Goal: Information Seeking & Learning: Learn about a topic

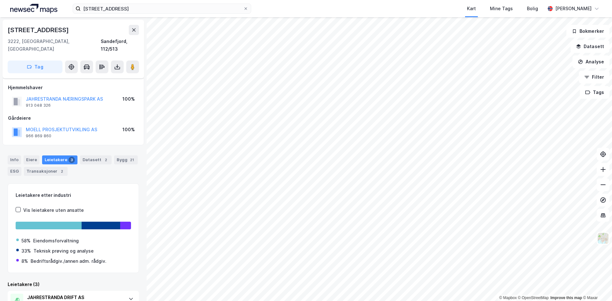
scroll to position [55, 0]
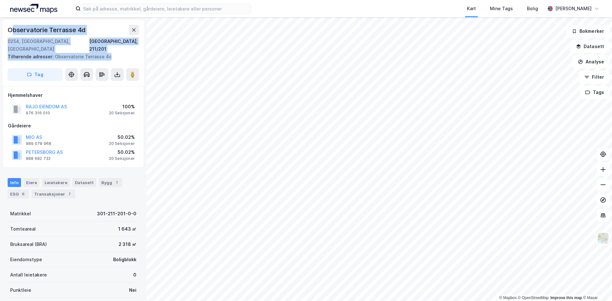
drag, startPoint x: 106, startPoint y: 48, endPoint x: 12, endPoint y: 25, distance: 96.5
click at [12, 25] on div "[STREET_ADDRESS] adresser: [GEOGRAPHIC_DATA] 4c Tag" at bounding box center [74, 53] width 142 height 66
click at [12, 25] on div "Observatorie Terrasse 4d" at bounding box center [47, 30] width 79 height 10
drag, startPoint x: 8, startPoint y: 27, endPoint x: 102, endPoint y: 48, distance: 96.3
click at [102, 48] on div "[STREET_ADDRESS] adresser: [GEOGRAPHIC_DATA] 4c Tag" at bounding box center [74, 53] width 142 height 66
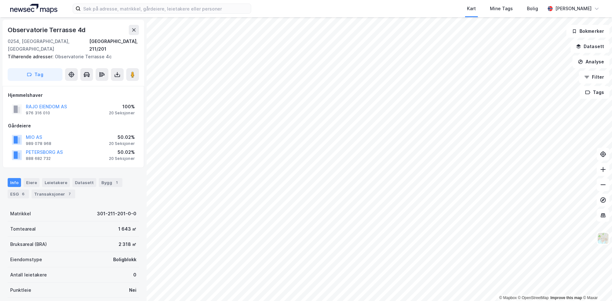
click at [105, 53] on div "Tilhørende adresser: [STREET_ADDRESS]" at bounding box center [71, 57] width 126 height 8
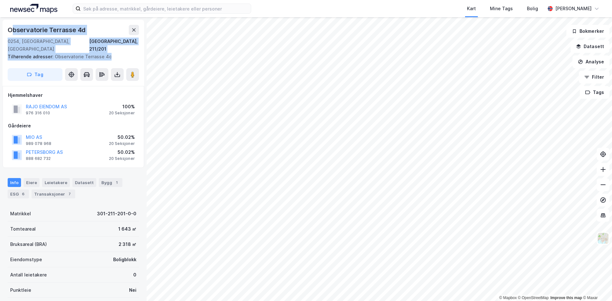
drag, startPoint x: 96, startPoint y: 45, endPoint x: 10, endPoint y: 32, distance: 87.7
click at [10, 33] on div "[STREET_ADDRESS] adresser: [GEOGRAPHIC_DATA] 4c Tag" at bounding box center [74, 53] width 142 height 66
click at [9, 32] on div "Observatorie Terrasse 4d" at bounding box center [47, 30] width 79 height 10
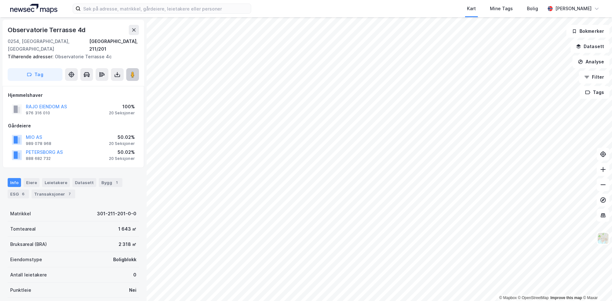
click at [127, 68] on button at bounding box center [132, 74] width 13 height 13
click at [132, 71] on image at bounding box center [133, 74] width 4 height 6
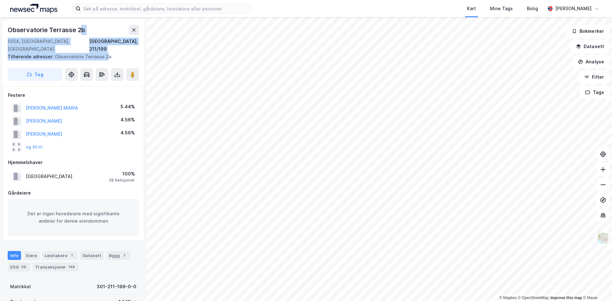
drag, startPoint x: 81, startPoint y: 29, endPoint x: 106, endPoint y: 50, distance: 33.7
click at [106, 50] on div "[STREET_ADDRESS][GEOGRAPHIC_DATA] Tilhørende adresser: [STREET_ADDRESS] Tag" at bounding box center [74, 53] width 142 height 66
click at [106, 53] on div "Tilhørende adresser: [STREET_ADDRESS]" at bounding box center [71, 57] width 126 height 8
drag, startPoint x: 72, startPoint y: 29, endPoint x: 109, endPoint y: 52, distance: 43.4
click at [109, 52] on div "[STREET_ADDRESS][GEOGRAPHIC_DATA] Tilhørende adresser: [STREET_ADDRESS] Tag" at bounding box center [74, 53] width 142 height 66
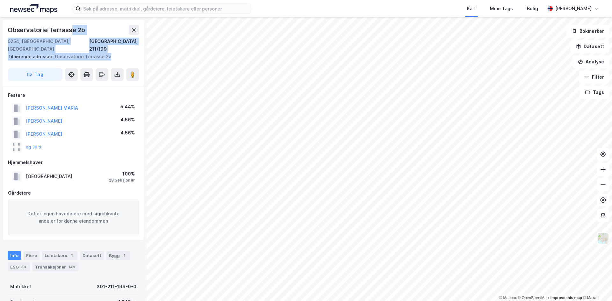
click at [109, 53] on div "Tilhørende adresser: [STREET_ADDRESS]" at bounding box center [71, 57] width 126 height 8
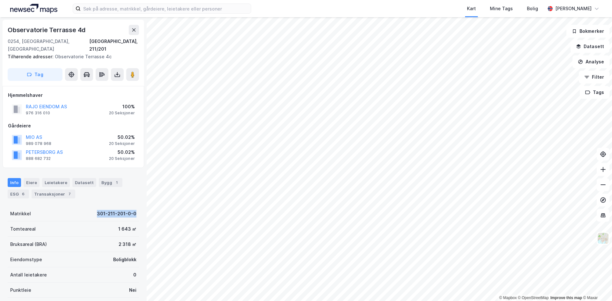
drag, startPoint x: 95, startPoint y: 206, endPoint x: 132, endPoint y: 207, distance: 37.3
click at [132, 207] on div "Matrikkel 301-211-201-0-0" at bounding box center [73, 213] width 131 height 15
click at [128, 191] on div "Info [PERSON_NAME] Datasett Bygg 1 ESG 6 Transaksjoner 7" at bounding box center [73, 186] width 147 height 31
click at [129, 27] on button at bounding box center [134, 30] width 10 height 10
